Goal: Task Accomplishment & Management: Manage account settings

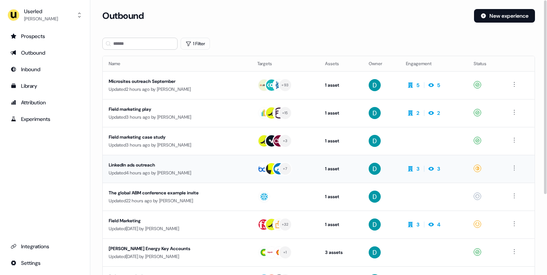
click at [197, 176] on div "Updated 4 hours ago by [PERSON_NAME]" at bounding box center [177, 173] width 137 height 8
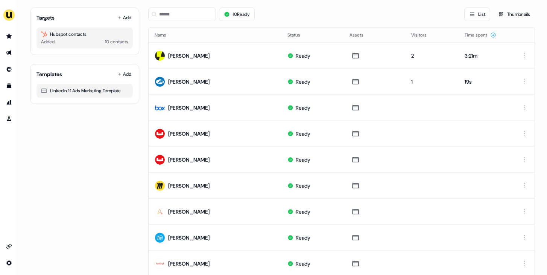
scroll to position [59, 0]
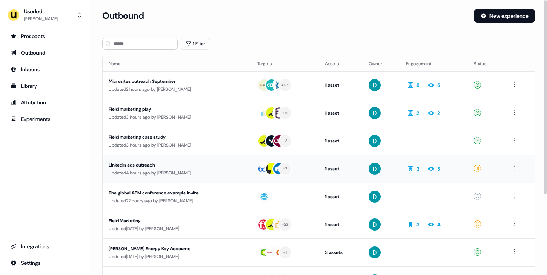
click at [180, 156] on td "LinkedIn ads outreach Updated 4 hours ago by David Cruickshank" at bounding box center [177, 169] width 149 height 28
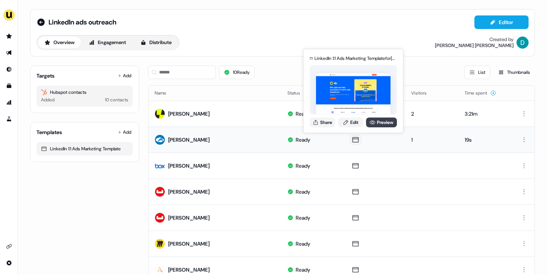
click at [378, 120] on link "Preview" at bounding box center [381, 122] width 31 height 10
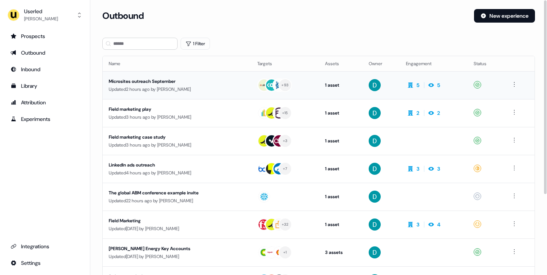
click at [180, 85] on div "Microsites outreach September" at bounding box center [177, 81] width 137 height 8
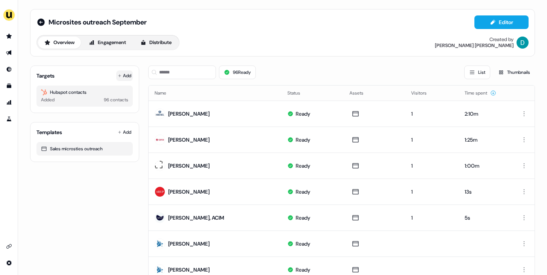
click at [129, 74] on button "Add" at bounding box center [124, 75] width 17 height 11
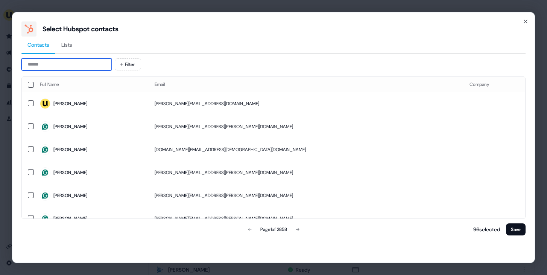
click at [82, 59] on input at bounding box center [66, 64] width 90 height 12
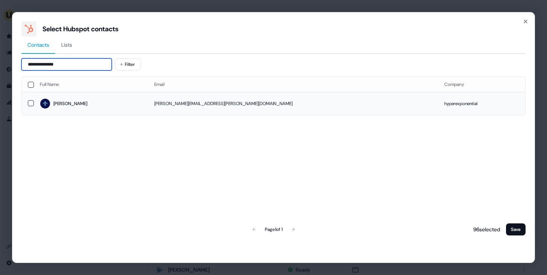
type input "**********"
click at [141, 98] on span "Matthew" at bounding box center [91, 103] width 102 height 11
click at [520, 230] on button "Save" at bounding box center [516, 229] width 20 height 12
click at [515, 232] on button "Save" at bounding box center [516, 229] width 20 height 12
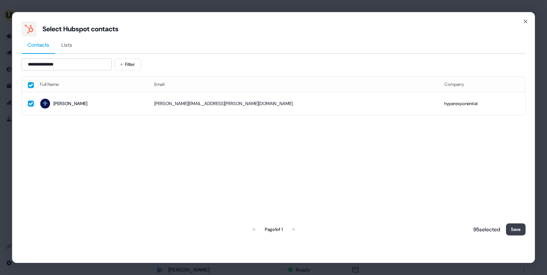
click at [515, 232] on button "Save" at bounding box center [516, 229] width 20 height 12
click at [517, 229] on button "Save" at bounding box center [516, 229] width 20 height 12
click at [515, 226] on button "Save" at bounding box center [516, 229] width 20 height 12
click at [527, 231] on div "**********" at bounding box center [273, 137] width 523 height 251
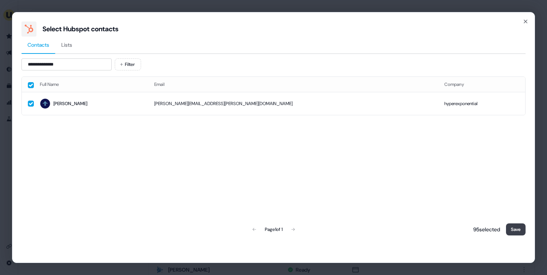
click at [518, 229] on button "Save" at bounding box center [516, 229] width 20 height 12
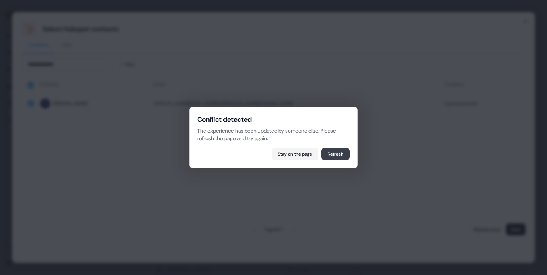
click at [327, 152] on button "Refresh" at bounding box center [335, 154] width 29 height 12
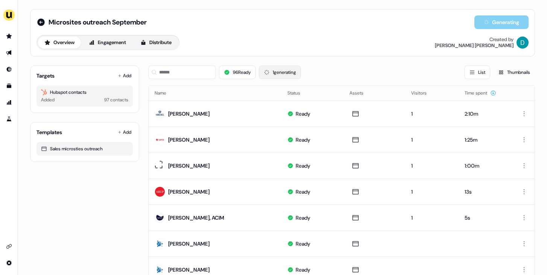
click at [272, 72] on button "1 generating" at bounding box center [280, 72] width 42 height 14
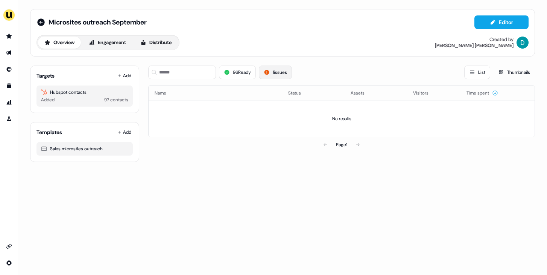
click at [277, 77] on button "1 issues" at bounding box center [275, 72] width 33 height 14
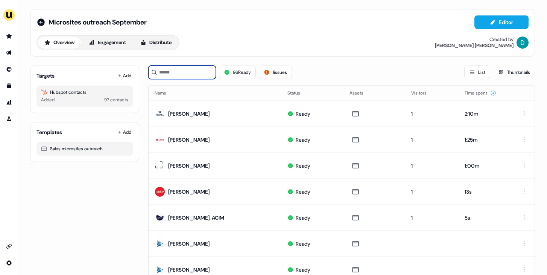
click at [183, 76] on input at bounding box center [182, 72] width 68 height 14
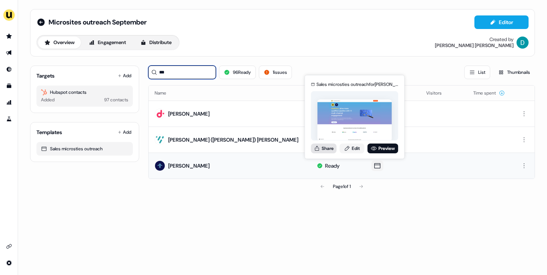
type input "***"
click at [323, 151] on button "Share" at bounding box center [324, 148] width 26 height 10
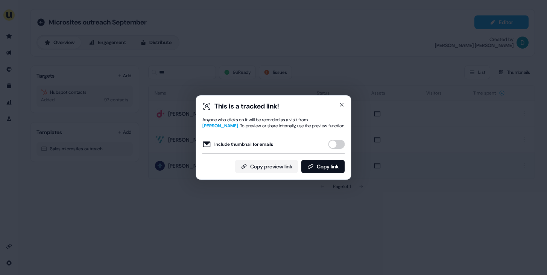
click at [331, 144] on button "Include thumbnail for emails" at bounding box center [336, 144] width 17 height 9
click at [326, 164] on button "Copy link" at bounding box center [323, 166] width 44 height 14
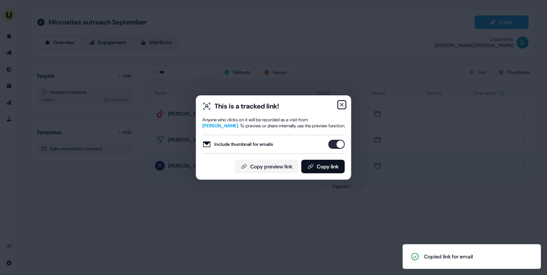
click at [344, 103] on icon "button" at bounding box center [342, 105] width 6 height 6
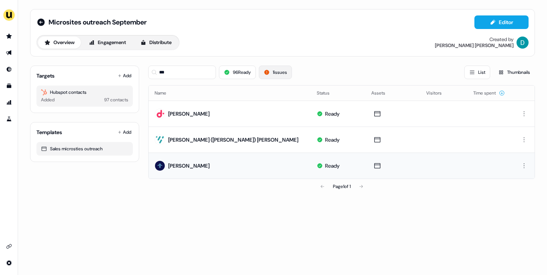
click at [280, 73] on button "1 issues" at bounding box center [275, 72] width 33 height 14
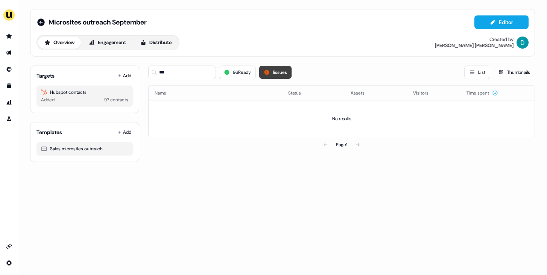
click at [280, 73] on button "1 issues" at bounding box center [275, 72] width 33 height 14
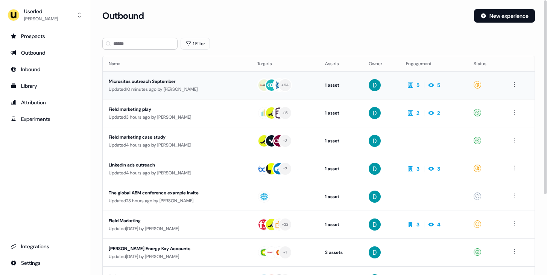
click at [202, 82] on div "Microsites outreach September" at bounding box center [177, 81] width 137 height 8
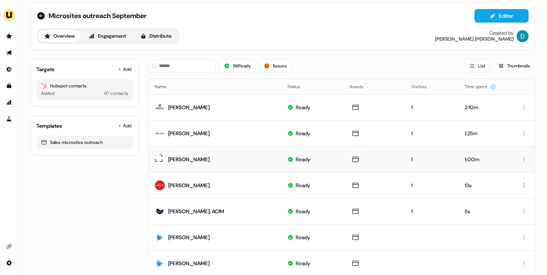
scroll to position [8, 0]
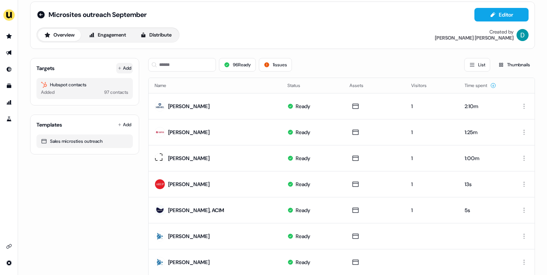
click at [119, 69] on icon at bounding box center [120, 68] width 4 height 4
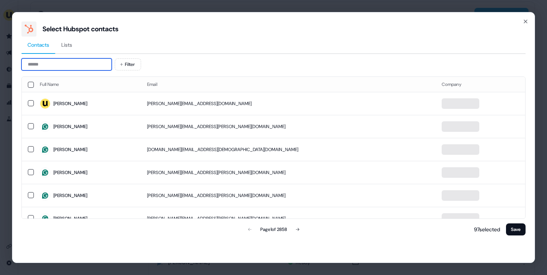
click at [55, 65] on input at bounding box center [66, 64] width 90 height 12
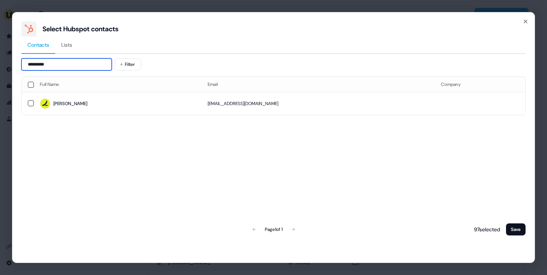
type input "*********"
click at [79, 105] on span "Luke" at bounding box center [118, 103] width 156 height 11
click at [509, 228] on button "Save" at bounding box center [516, 229] width 20 height 12
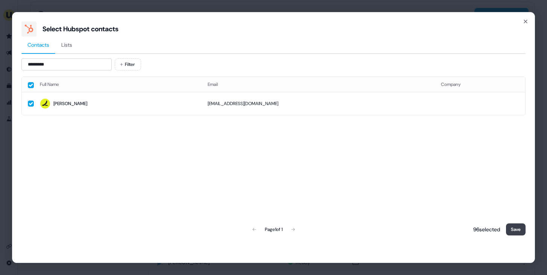
click at [509, 228] on button "Save" at bounding box center [516, 229] width 20 height 12
click at [519, 228] on button "Save" at bounding box center [516, 229] width 20 height 12
click at [518, 227] on button "Save" at bounding box center [516, 229] width 20 height 12
click at [518, 231] on button "Save" at bounding box center [516, 229] width 20 height 12
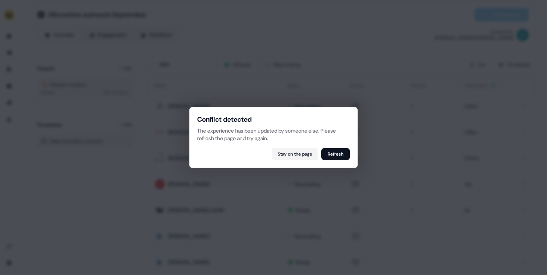
click at [342, 161] on div "Conflict detected The experience has been updated by someone else. Please refre…" at bounding box center [273, 137] width 169 height 61
click at [340, 159] on button "Refresh" at bounding box center [335, 154] width 29 height 12
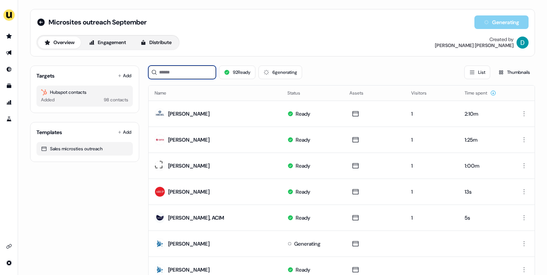
click at [188, 78] on input at bounding box center [182, 72] width 68 height 14
type input "*"
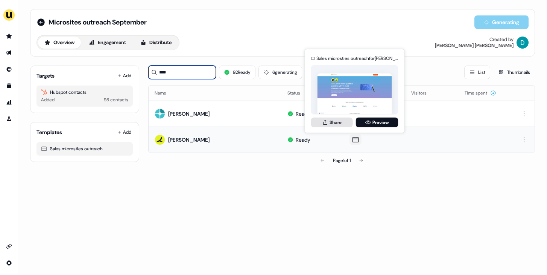
type input "****"
click at [326, 122] on icon at bounding box center [325, 122] width 6 height 6
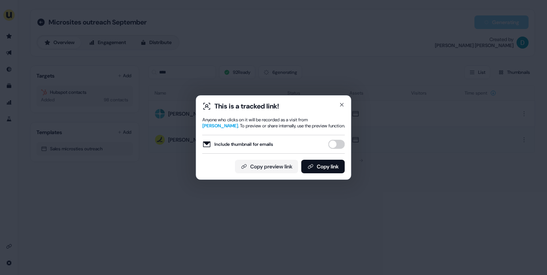
click at [335, 145] on button "Include thumbnail for emails" at bounding box center [336, 144] width 17 height 9
click at [333, 168] on button "Copy link" at bounding box center [323, 166] width 44 height 14
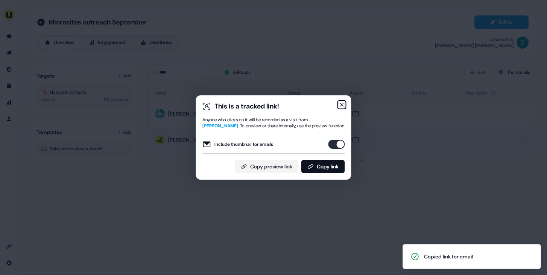
click at [341, 106] on icon "button" at bounding box center [342, 105] width 6 height 6
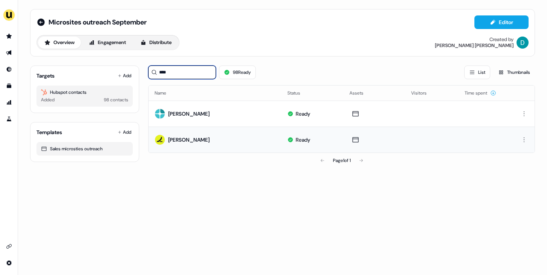
click at [195, 71] on input "****" at bounding box center [182, 72] width 68 height 14
drag, startPoint x: 162, startPoint y: 71, endPoint x: 156, endPoint y: 71, distance: 5.3
click at [156, 71] on div "****" at bounding box center [182, 72] width 68 height 14
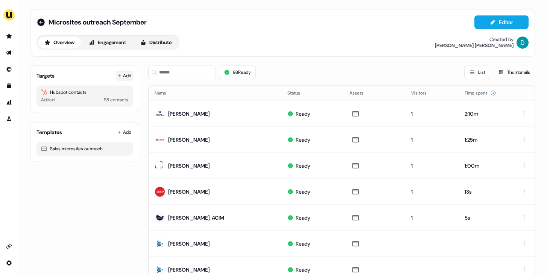
click at [119, 75] on icon at bounding box center [120, 76] width 4 height 4
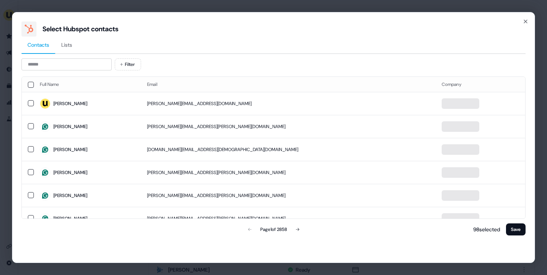
click at [63, 55] on div at bounding box center [273, 55] width 504 height 2
click at [63, 59] on input at bounding box center [66, 64] width 90 height 12
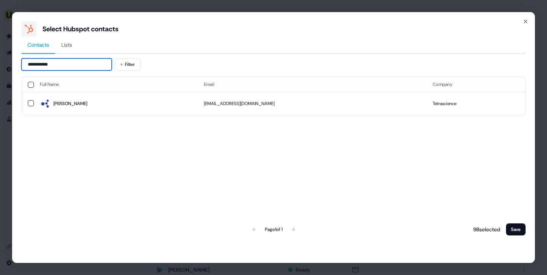
type input "**********"
click at [81, 107] on span "Kim" at bounding box center [116, 103] width 152 height 11
click at [516, 228] on button "Save" at bounding box center [516, 229] width 20 height 12
click at [516, 224] on button "Save" at bounding box center [516, 229] width 20 height 12
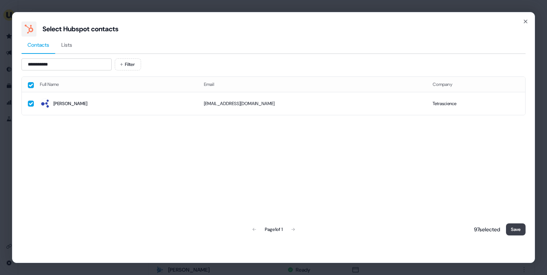
click at [516, 224] on button "Save" at bounding box center [516, 229] width 20 height 12
click at [512, 229] on button "Save" at bounding box center [516, 229] width 20 height 12
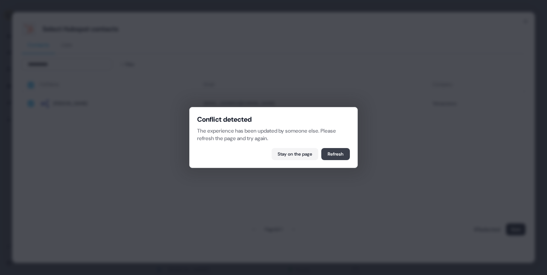
click at [342, 152] on button "Refresh" at bounding box center [335, 154] width 29 height 12
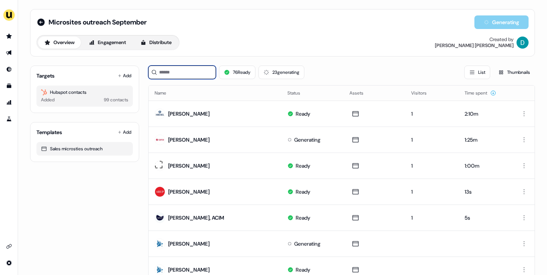
click at [184, 76] on input at bounding box center [182, 72] width 68 height 14
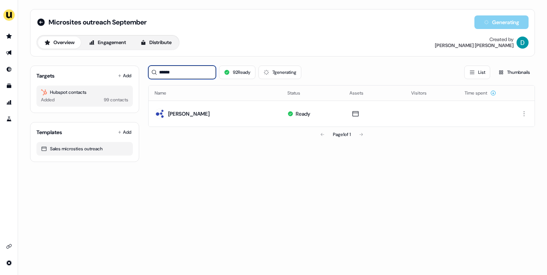
type input "******"
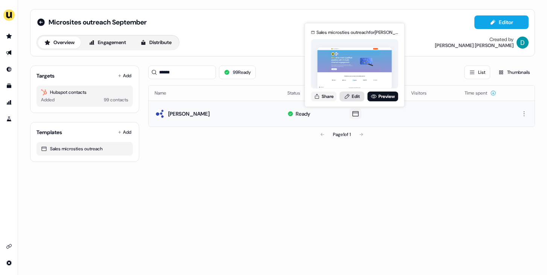
click at [349, 93] on icon at bounding box center [347, 96] width 6 height 6
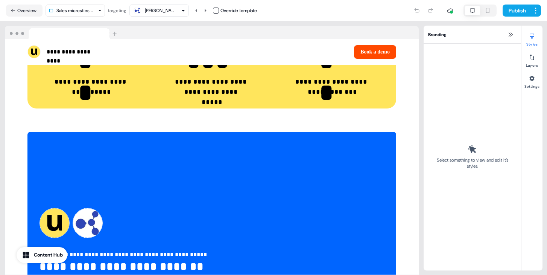
scroll to position [1787, 0]
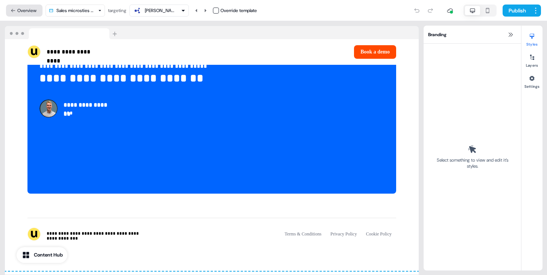
click at [25, 8] on button "Overview" at bounding box center [24, 11] width 36 height 12
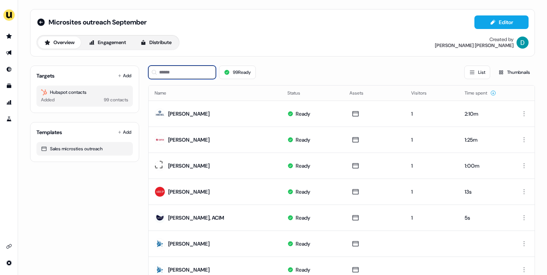
click at [189, 73] on input at bounding box center [182, 72] width 68 height 14
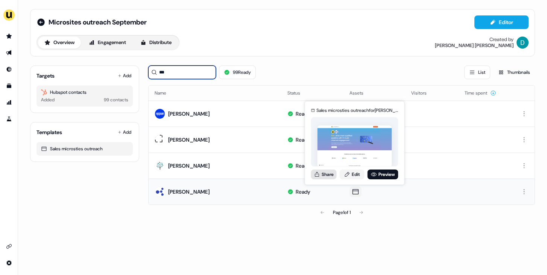
type input "***"
click at [324, 175] on button "Share" at bounding box center [324, 174] width 26 height 10
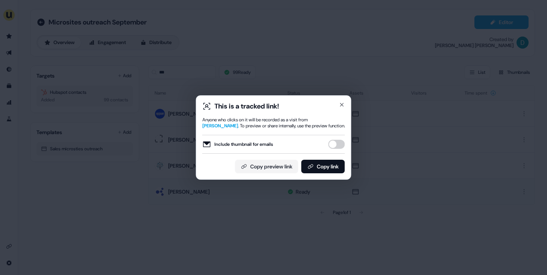
click at [332, 145] on button "Include thumbnail for emails" at bounding box center [336, 144] width 17 height 9
click at [331, 160] on button "Copy link" at bounding box center [323, 166] width 44 height 14
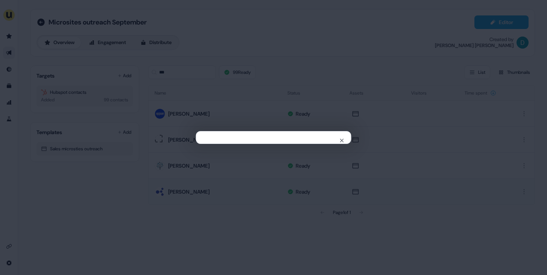
click at [254, 78] on div "Close" at bounding box center [273, 137] width 547 height 275
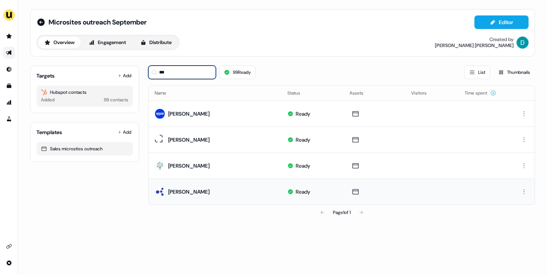
click at [176, 76] on input "***" at bounding box center [182, 72] width 68 height 14
type input "*"
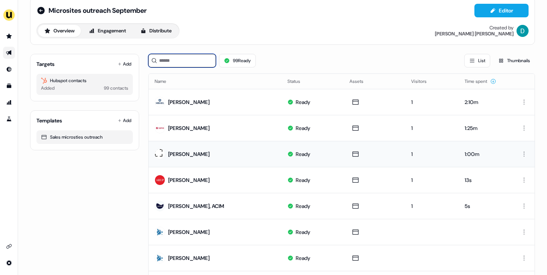
scroll to position [45, 0]
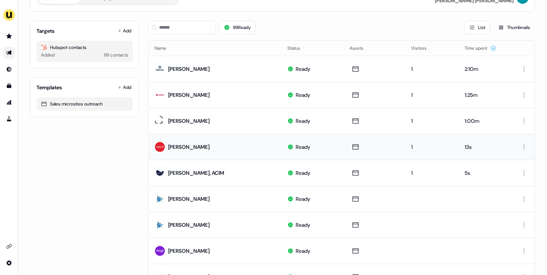
drag, startPoint x: 202, startPoint y: 149, endPoint x: 169, endPoint y: 149, distance: 33.1
click at [169, 149] on td "Vicky Jones" at bounding box center [215, 147] width 133 height 26
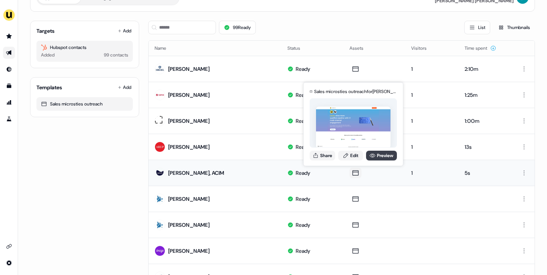
click at [378, 153] on link "Preview" at bounding box center [381, 155] width 31 height 10
